Goal: Task Accomplishment & Management: Use online tool/utility

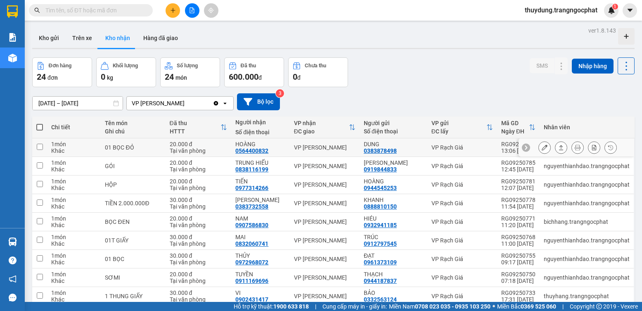
scroll to position [56, 0]
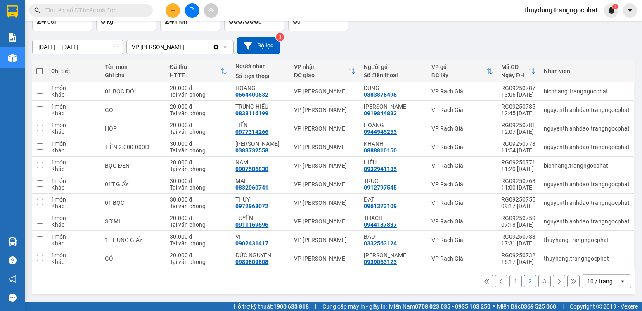
click at [539, 280] on button "3" at bounding box center [545, 281] width 12 height 12
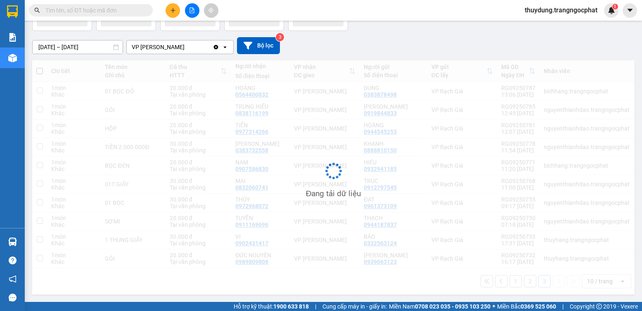
scroll to position [38, 0]
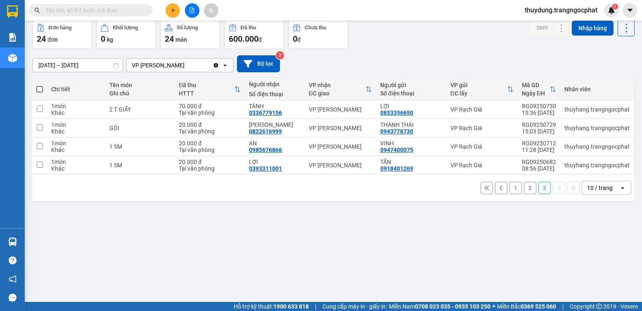
click at [510, 194] on button "1" at bounding box center [516, 188] width 12 height 12
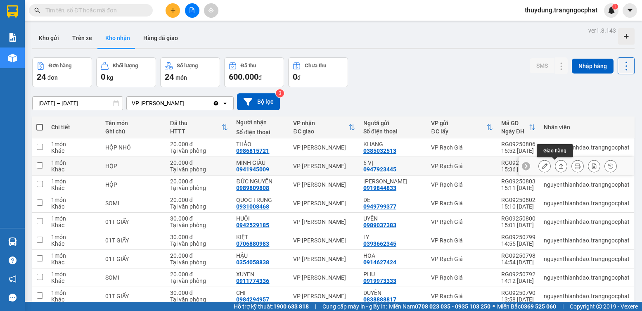
click at [558, 166] on icon at bounding box center [561, 166] width 6 height 6
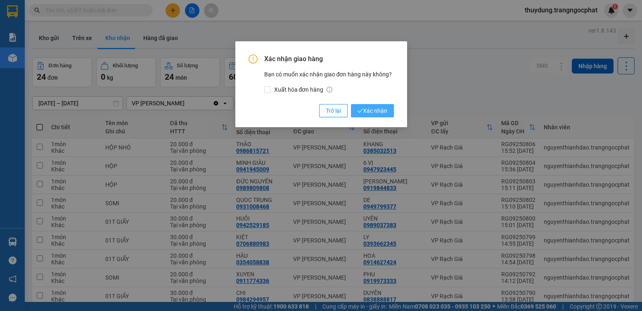
click at [372, 108] on span "Xác nhận" at bounding box center [373, 110] width 30 height 9
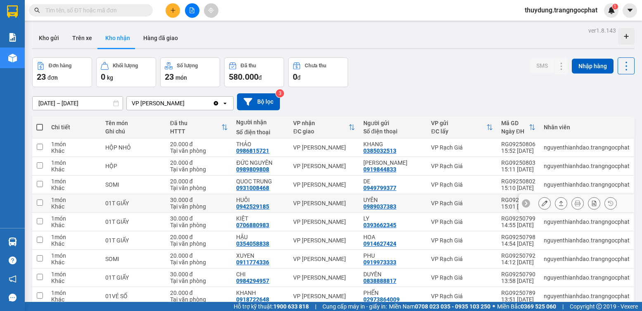
drag, startPoint x: 553, startPoint y: 204, endPoint x: 539, endPoint y: 199, distance: 15.2
click at [558, 204] on icon at bounding box center [561, 203] width 6 height 6
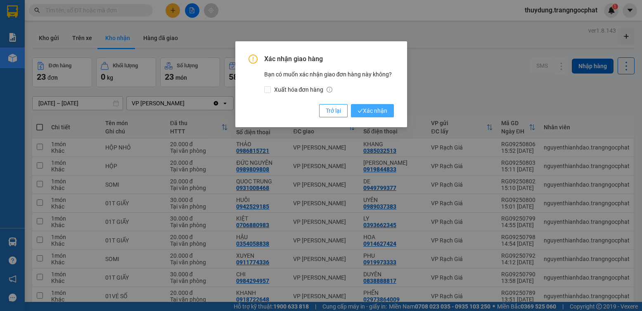
click at [385, 113] on span "Xác nhận" at bounding box center [373, 110] width 30 height 9
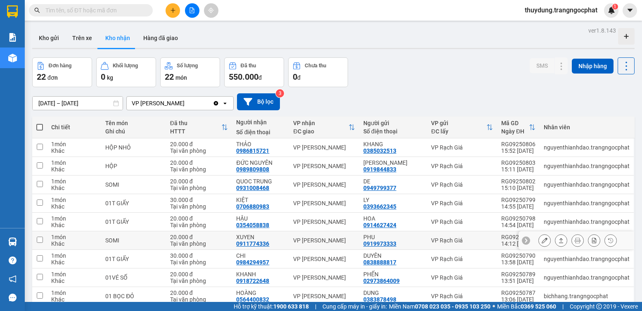
scroll to position [41, 0]
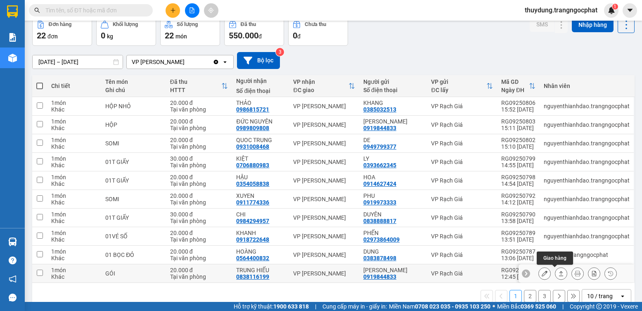
click at [558, 273] on icon at bounding box center [561, 274] width 6 height 6
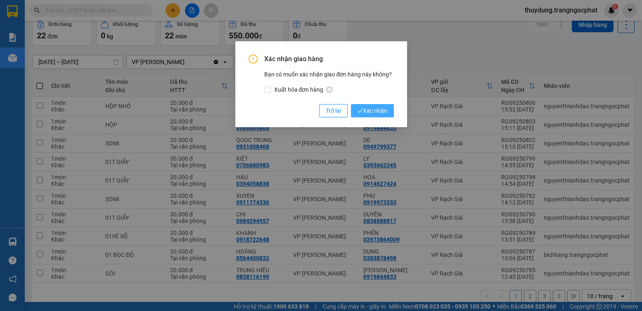
click at [370, 107] on span "Xác nhận" at bounding box center [373, 110] width 30 height 9
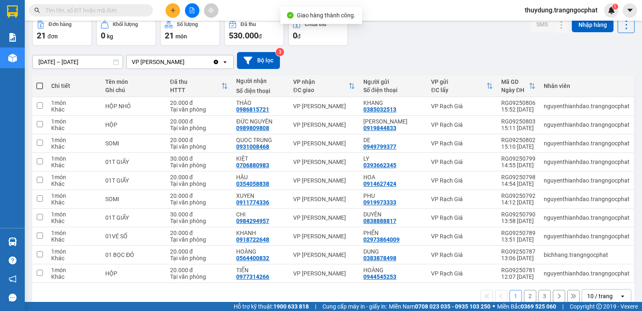
click at [524, 296] on button "2" at bounding box center [530, 296] width 12 height 12
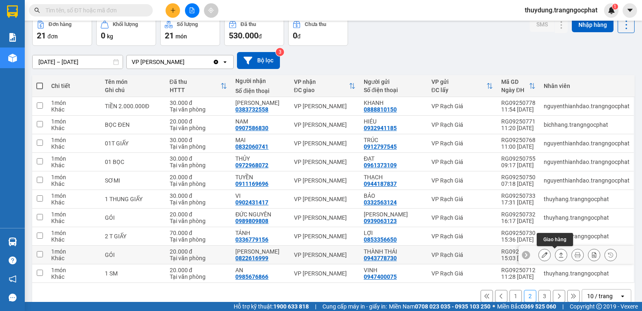
click at [558, 257] on icon at bounding box center [561, 255] width 6 height 6
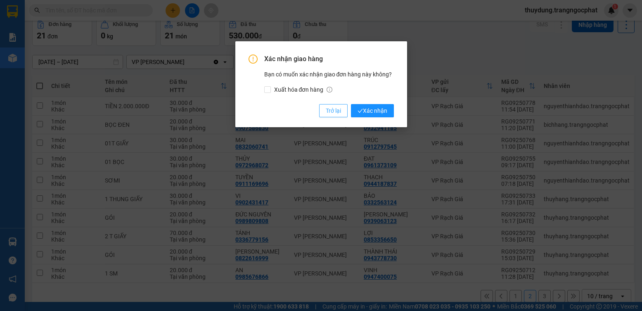
click at [337, 107] on span "Trở lại" at bounding box center [333, 110] width 15 height 9
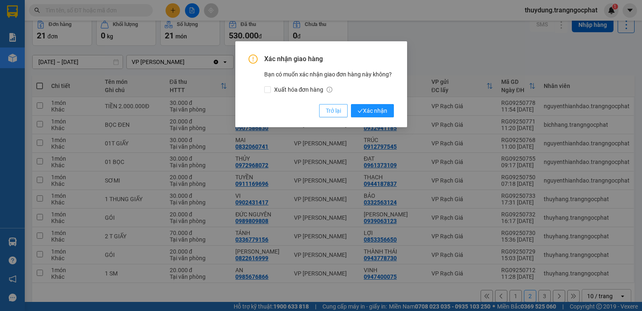
click at [337, 107] on span "Trở lại" at bounding box center [333, 110] width 15 height 9
